Goal: Information Seeking & Learning: Learn about a topic

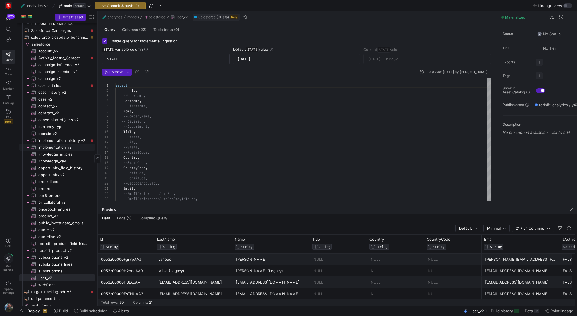
scroll to position [536, 0]
click at [64, 254] on span "redsift_product_v2​​​​​​​​​" at bounding box center [63, 253] width 50 height 7
type input "SystemModstamp"
type input "[DATE]T14:11:29"
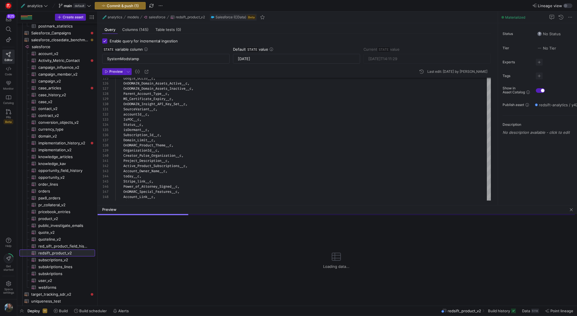
scroll to position [29, 0]
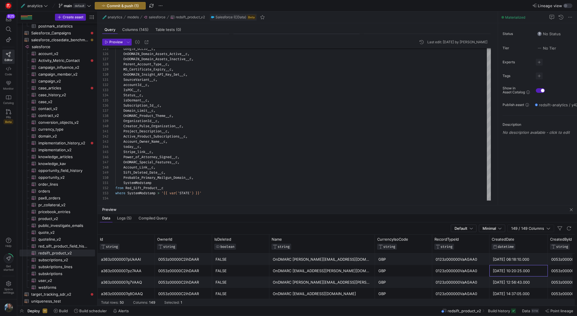
click at [523, 265] on div "[DATE] 10:20:25.000" at bounding box center [519, 270] width 52 height 11
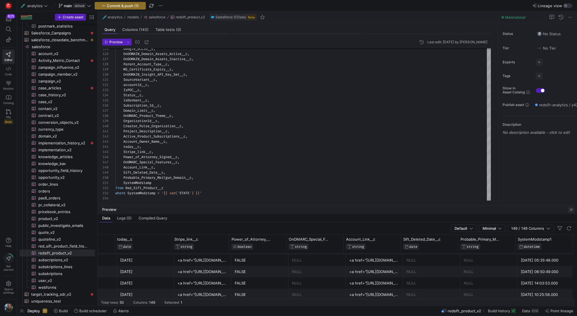
click at [572, 211] on span "button" at bounding box center [571, 209] width 7 height 7
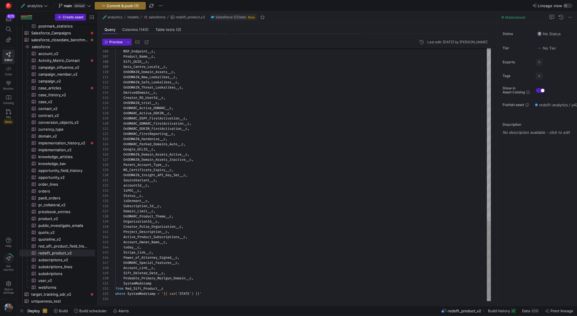
type textarea "Project_Description__c, Active_Product_Subscriptions__c, Account_Owner_Name__c,…"
